Goal: Task Accomplishment & Management: Complete application form

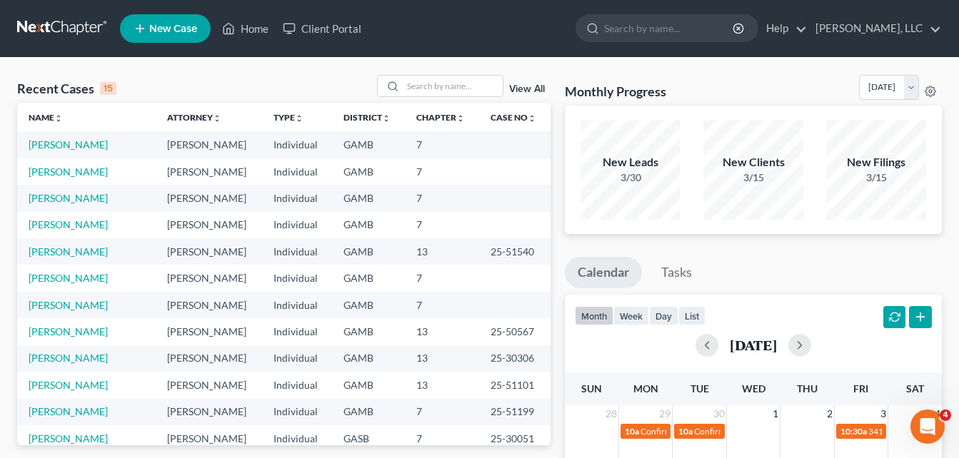
click at [168, 39] on link "New Case" at bounding box center [165, 28] width 91 height 29
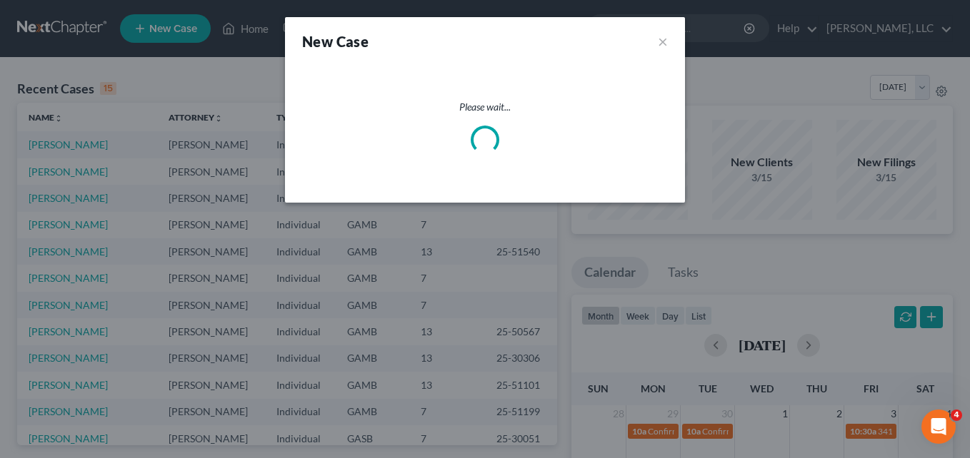
select select "18"
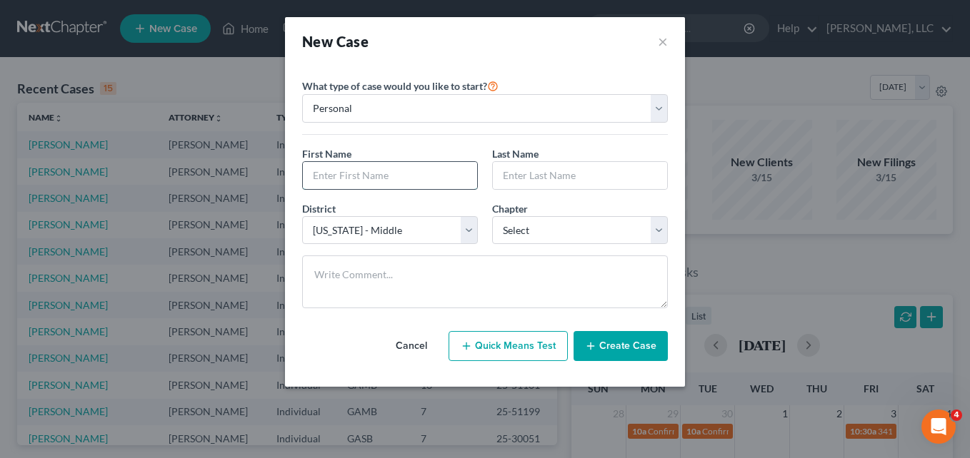
click at [329, 164] on input "text" at bounding box center [390, 175] width 174 height 27
type input "Tellara"
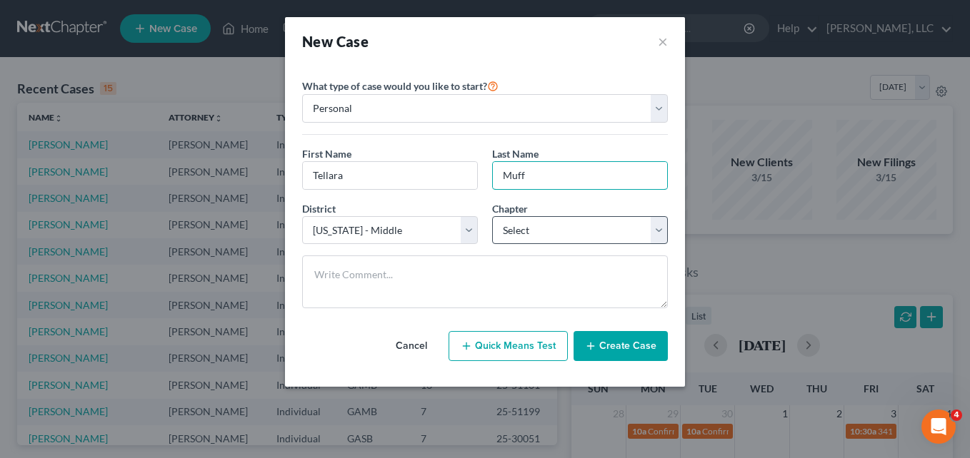
type input "Muff"
click at [513, 242] on select "Select 7 11 12 13" at bounding box center [580, 230] width 176 height 29
select select "3"
click at [492, 216] on select "Select 7 11 12 13" at bounding box center [580, 230] width 176 height 29
click at [629, 355] on button "Create Case" at bounding box center [620, 346] width 94 height 30
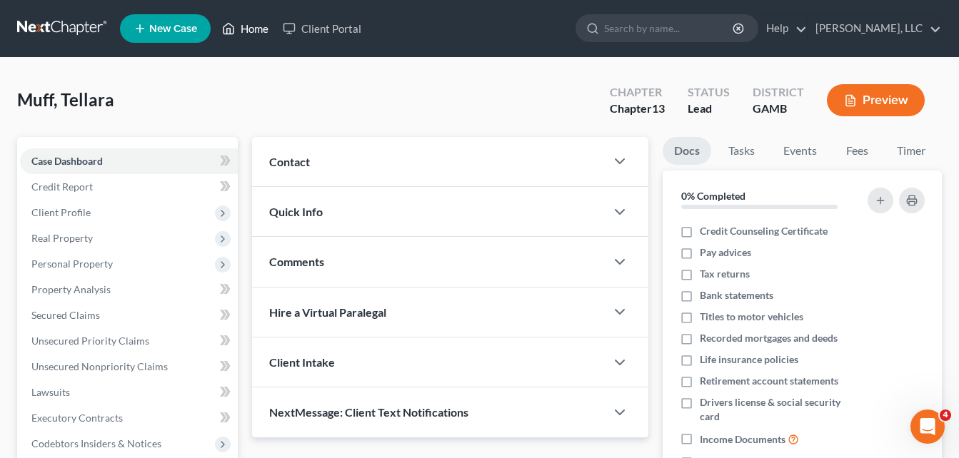
click at [246, 34] on link "Home" at bounding box center [245, 29] width 61 height 26
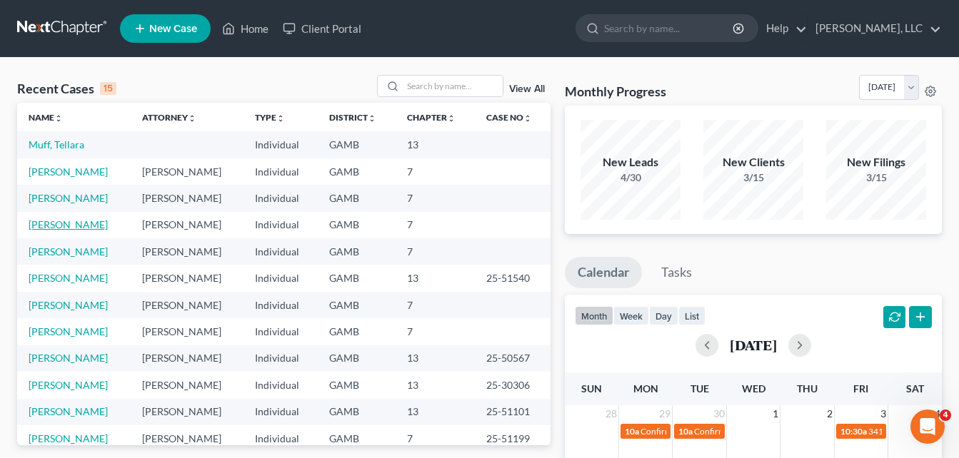
click at [58, 229] on link "[PERSON_NAME]" at bounding box center [68, 225] width 79 height 12
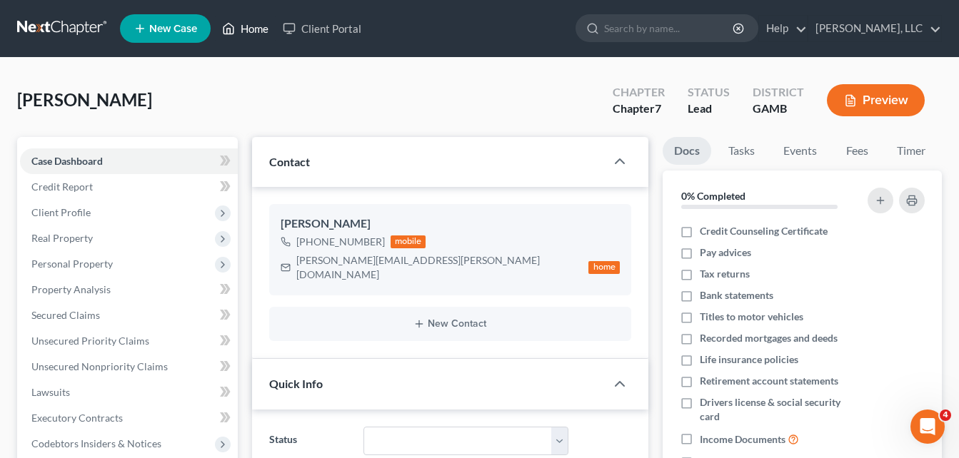
click at [254, 33] on link "Home" at bounding box center [245, 29] width 61 height 26
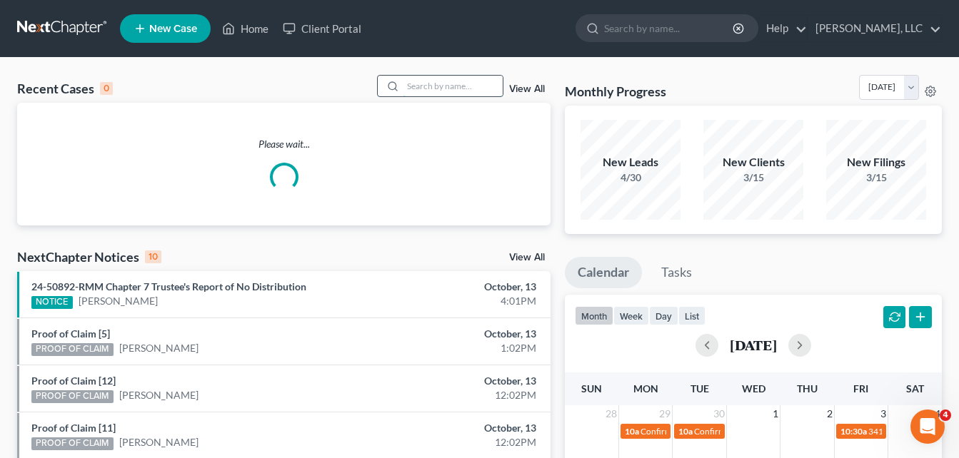
click at [436, 90] on input "search" at bounding box center [453, 86] width 100 height 21
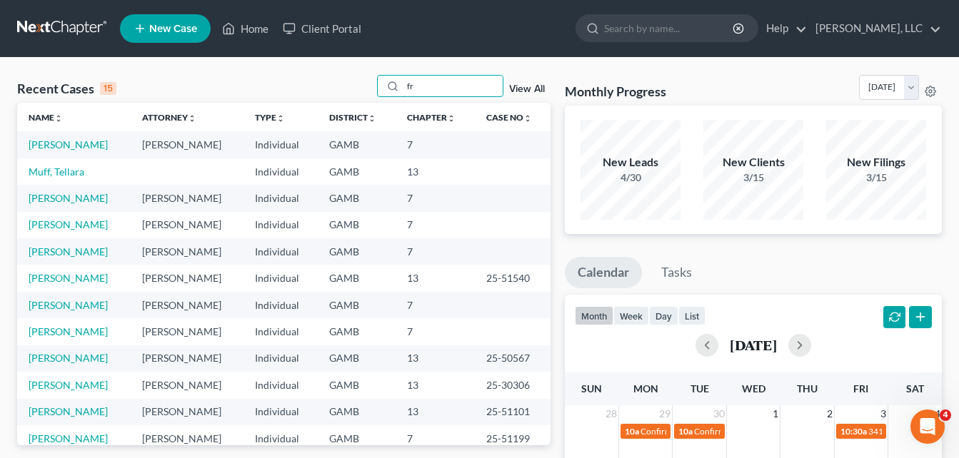
type input "f"
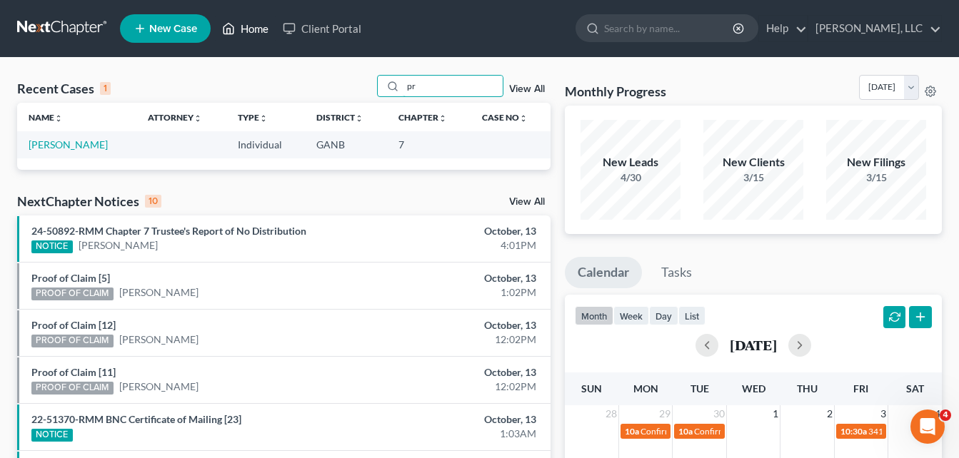
type input "p"
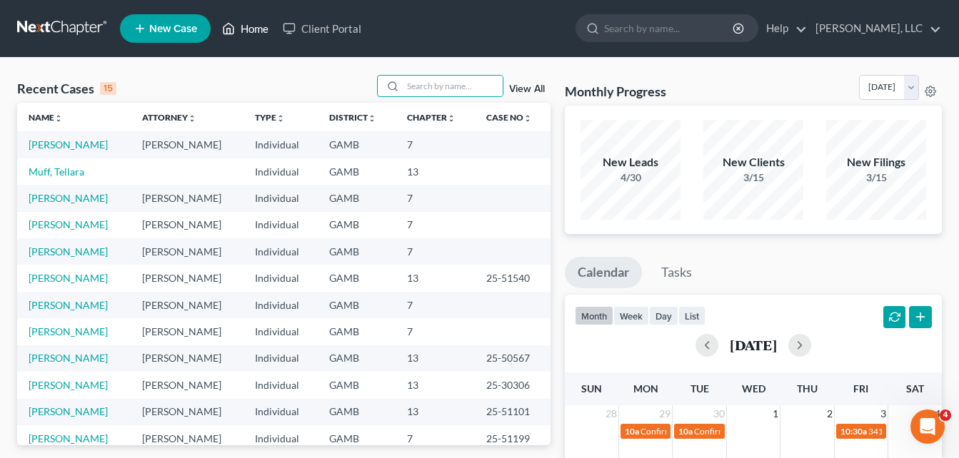
click at [253, 31] on link "Home" at bounding box center [245, 29] width 61 height 26
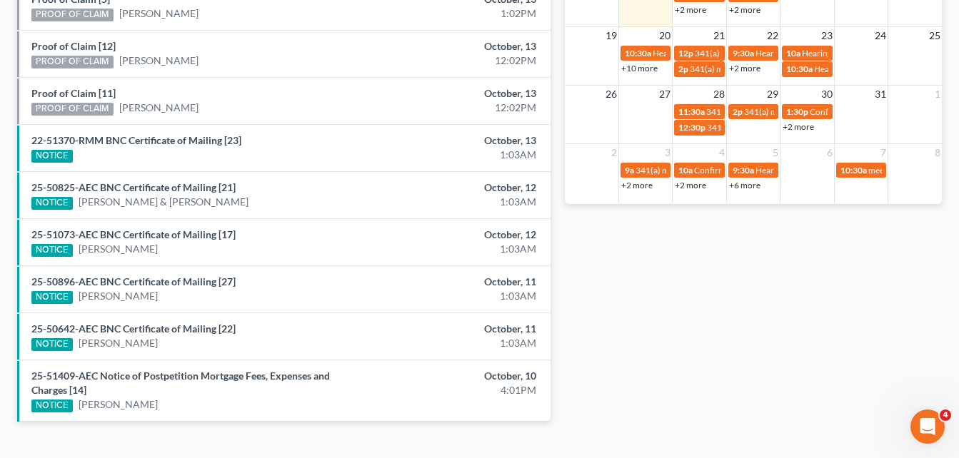
scroll to position [383, 0]
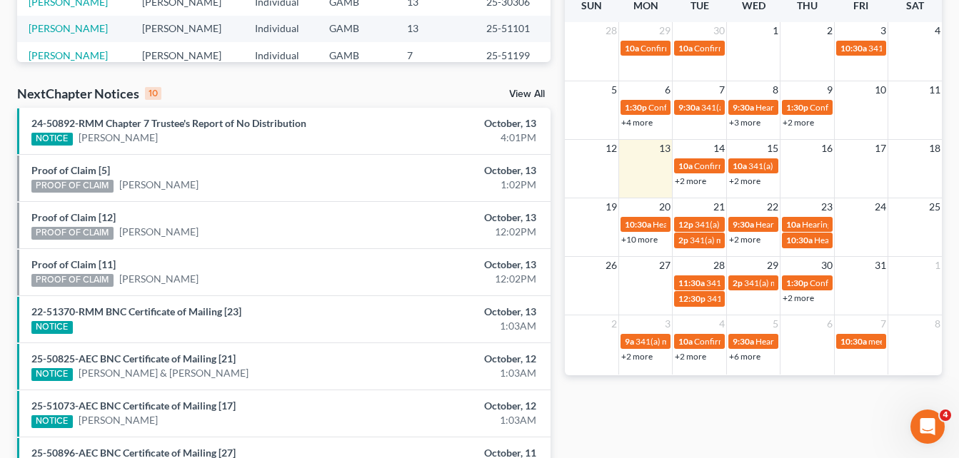
click at [696, 185] on link "+2 more" at bounding box center [690, 181] width 31 height 11
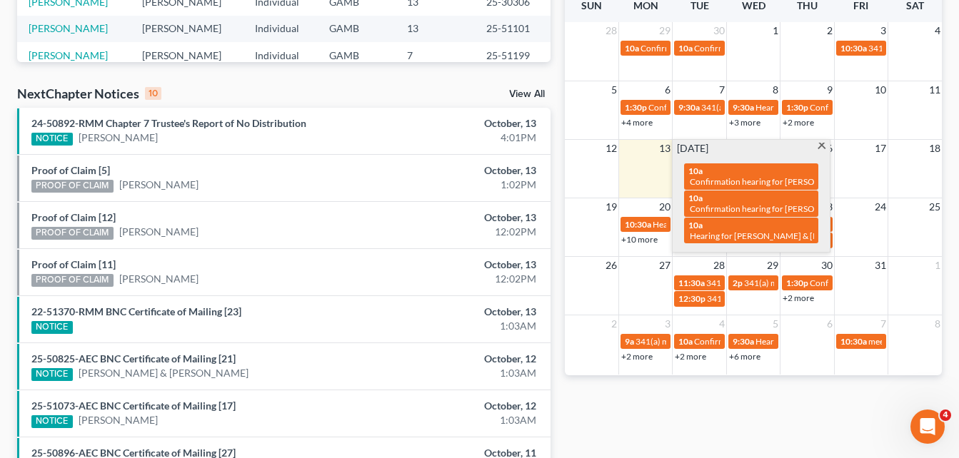
click at [819, 146] on span at bounding box center [821, 147] width 11 height 9
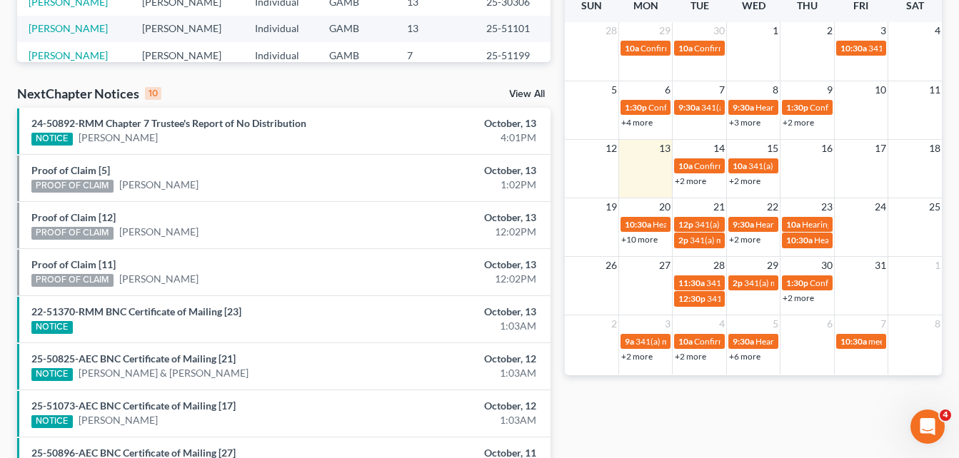
click at [749, 181] on link "+2 more" at bounding box center [744, 181] width 31 height 11
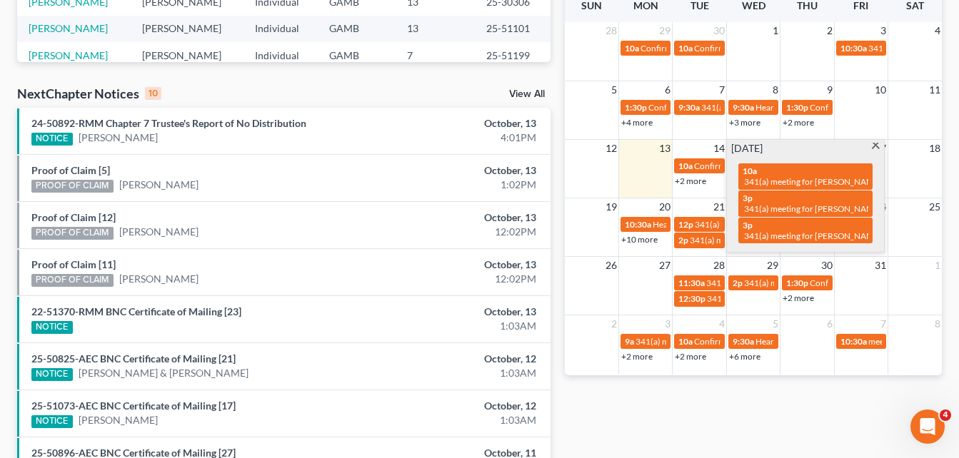
click at [881, 147] on span at bounding box center [876, 147] width 11 height 9
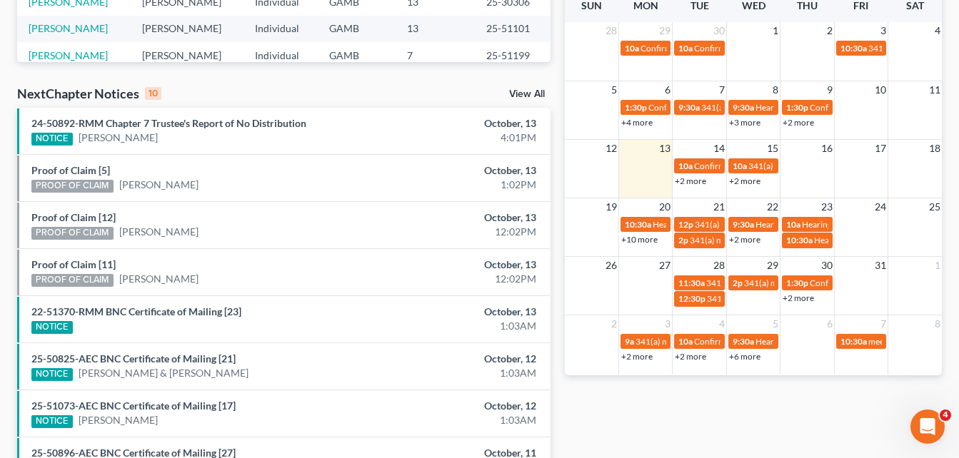
click at [642, 243] on link "+10 more" at bounding box center [639, 239] width 36 height 11
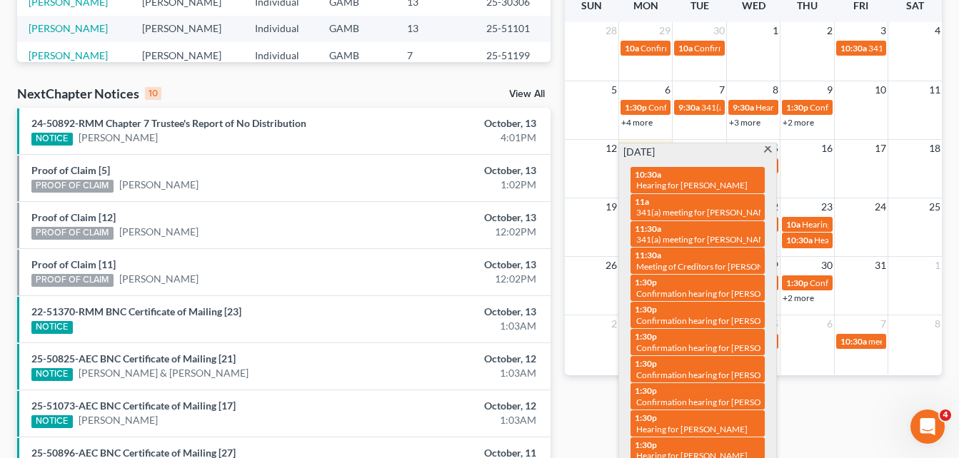
click at [552, 71] on div "Recent Cases 15 View All Name unfold_more expand_more expand_less Attorney unfo…" at bounding box center [284, 153] width 548 height 924
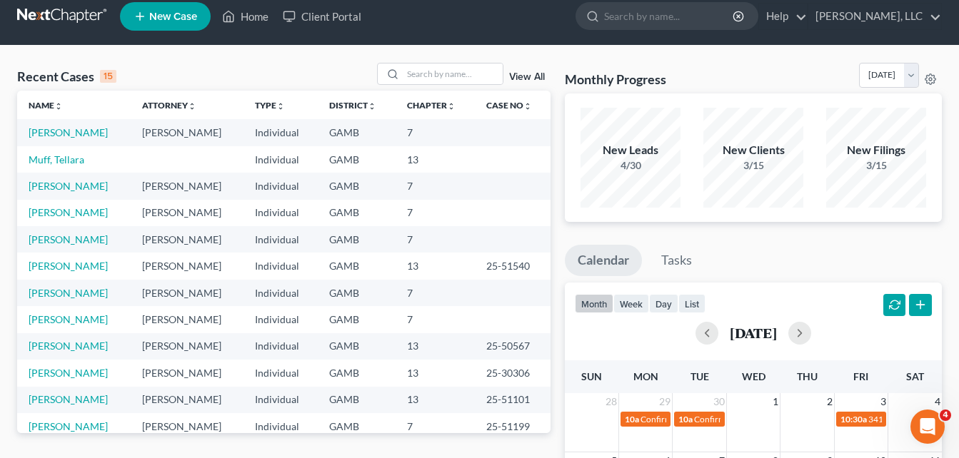
scroll to position [0, 0]
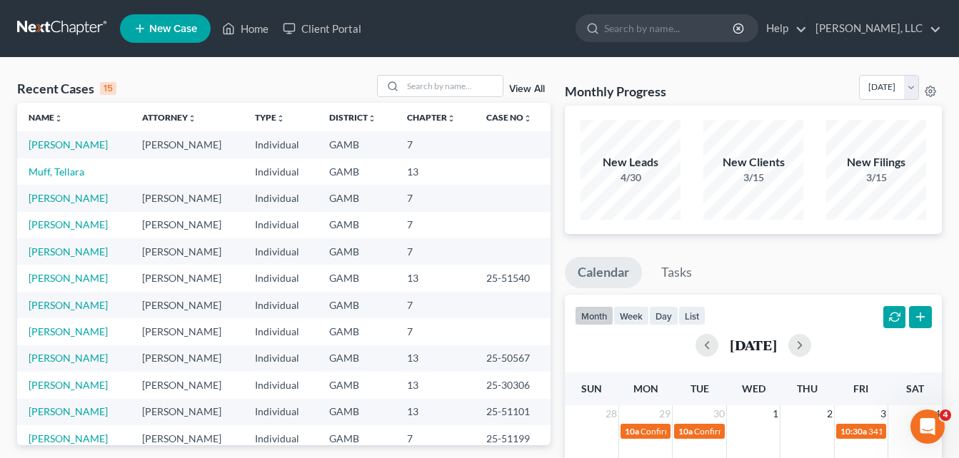
click at [531, 92] on link "View All" at bounding box center [527, 89] width 36 height 10
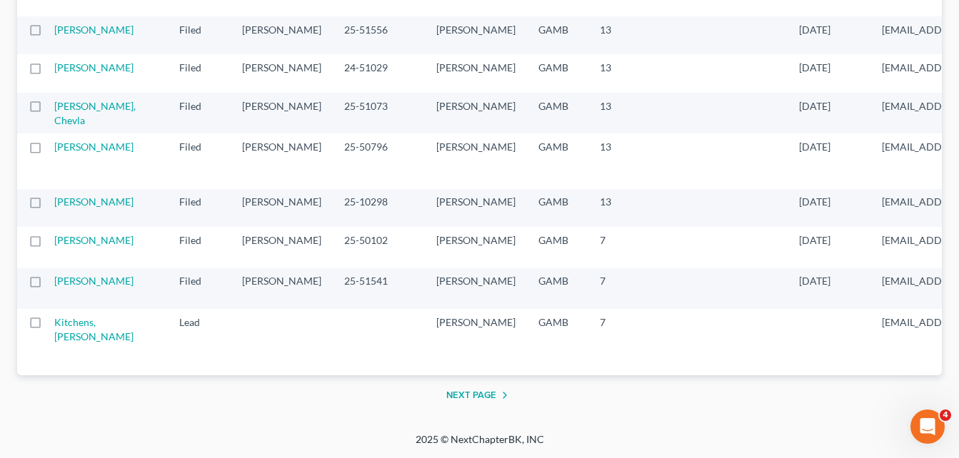
scroll to position [2028, 0]
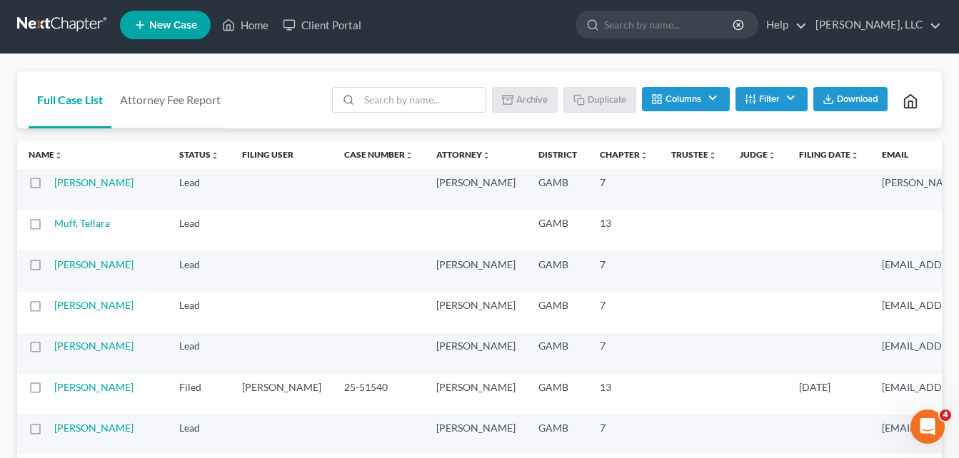
scroll to position [0, 0]
